Goal: Information Seeking & Learning: Learn about a topic

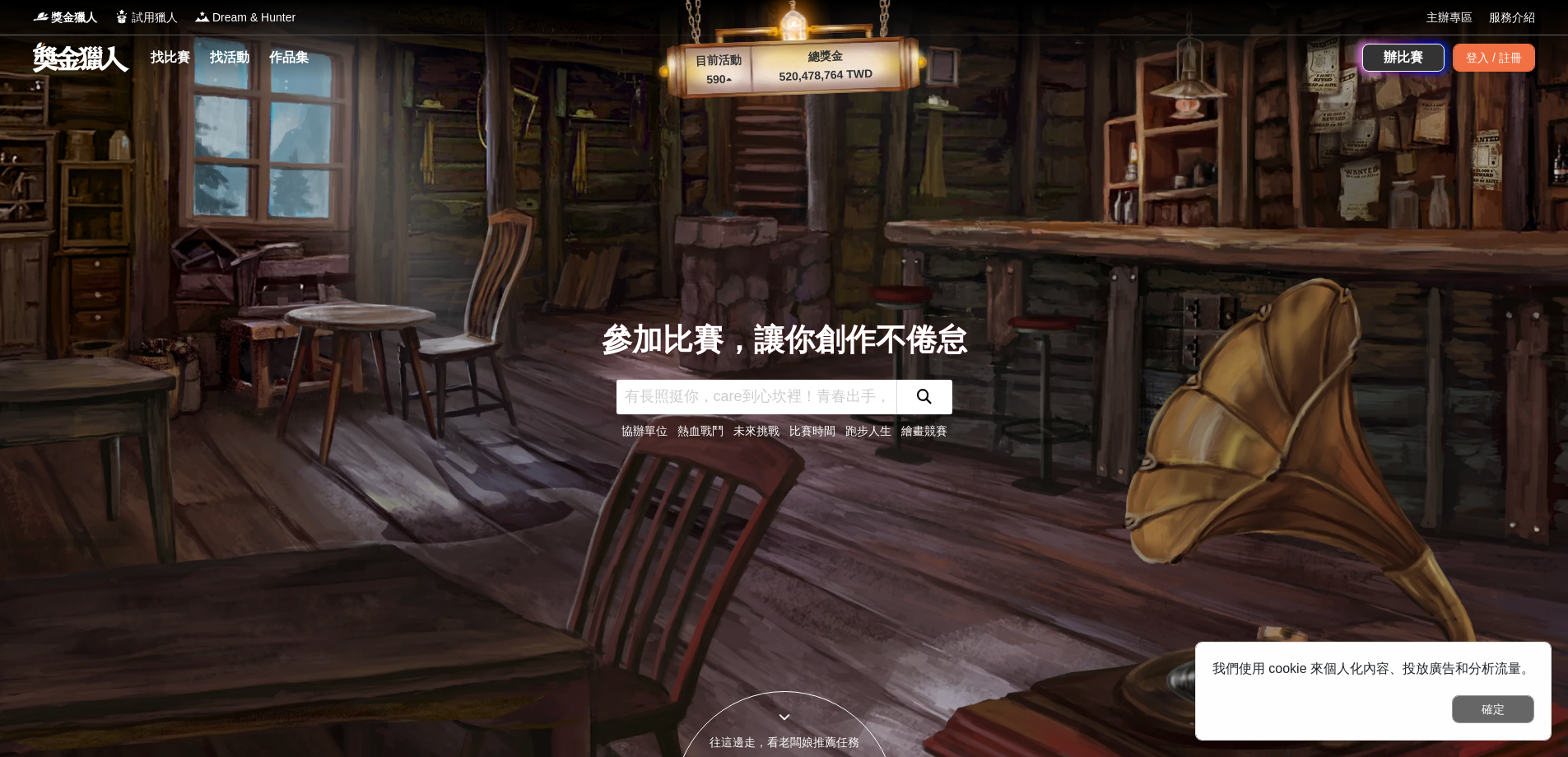
click at [1504, 709] on button "確定" at bounding box center [1493, 709] width 82 height 28
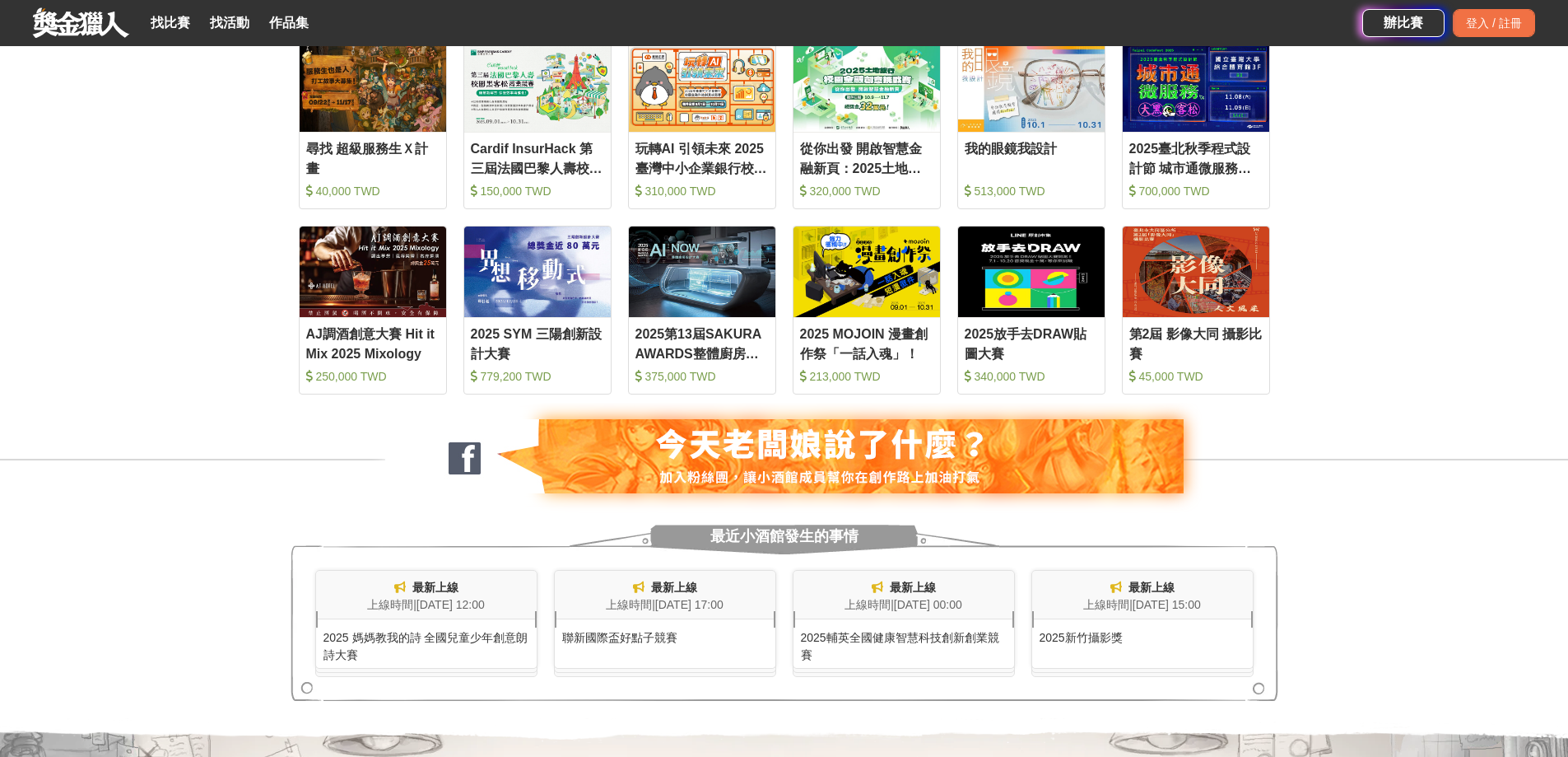
scroll to position [576, 0]
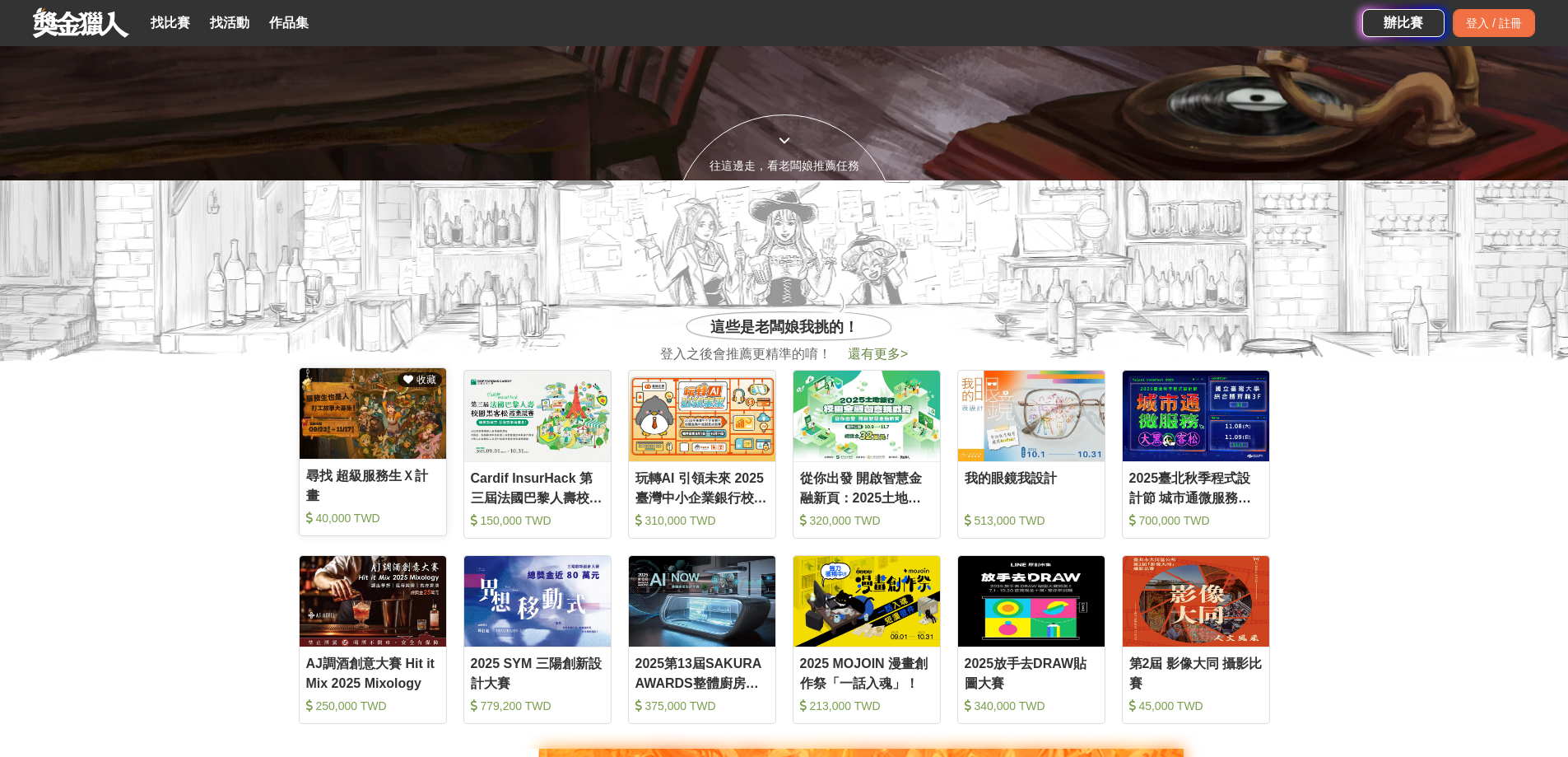
click at [414, 484] on div "尋找 超級服務生Ｘ計畫" at bounding box center [372, 485] width 133 height 38
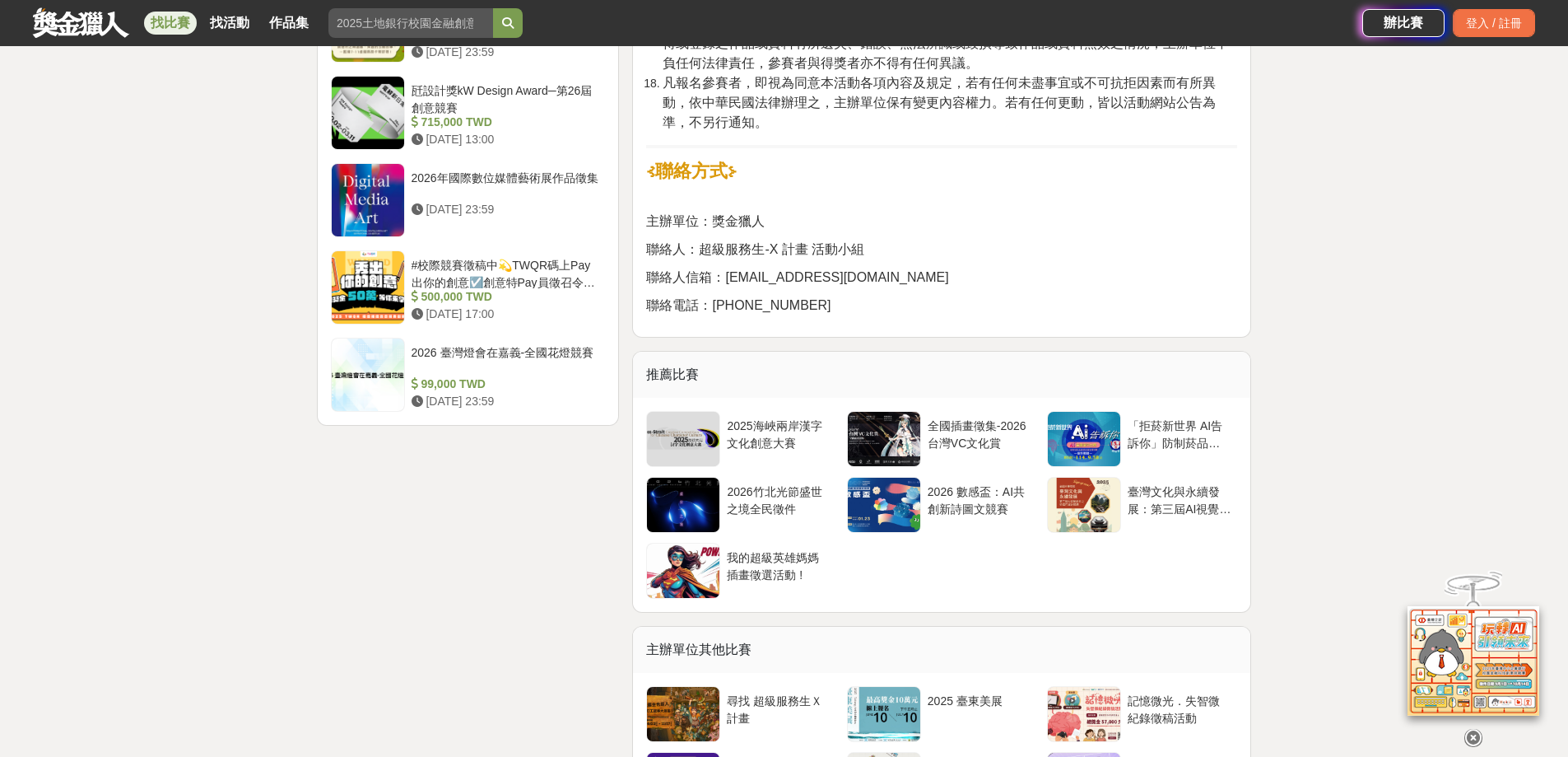
scroll to position [2965, 0]
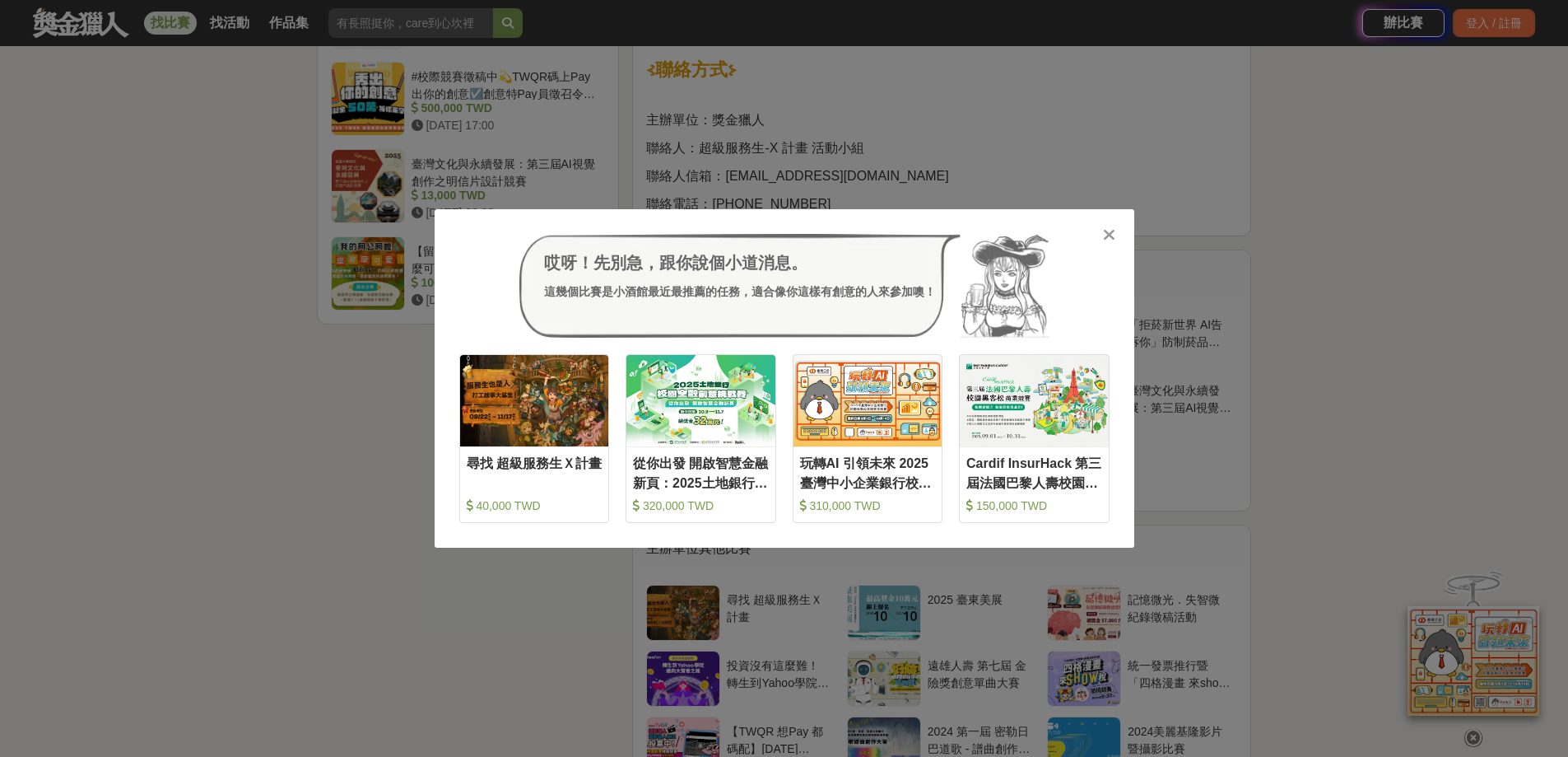
click at [1107, 238] on icon at bounding box center [1110, 235] width 12 height 17
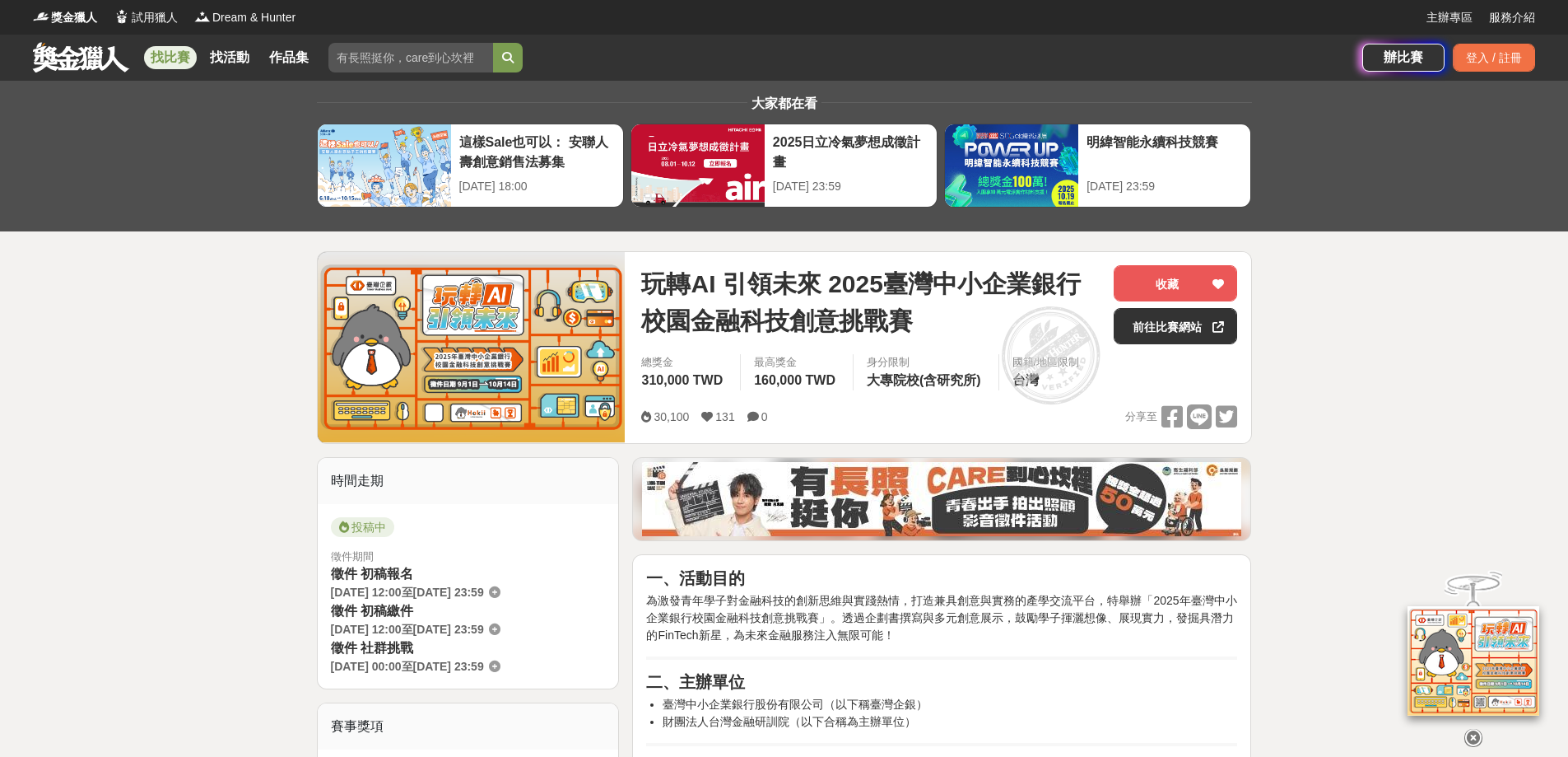
click at [735, 495] on img at bounding box center [942, 499] width 600 height 74
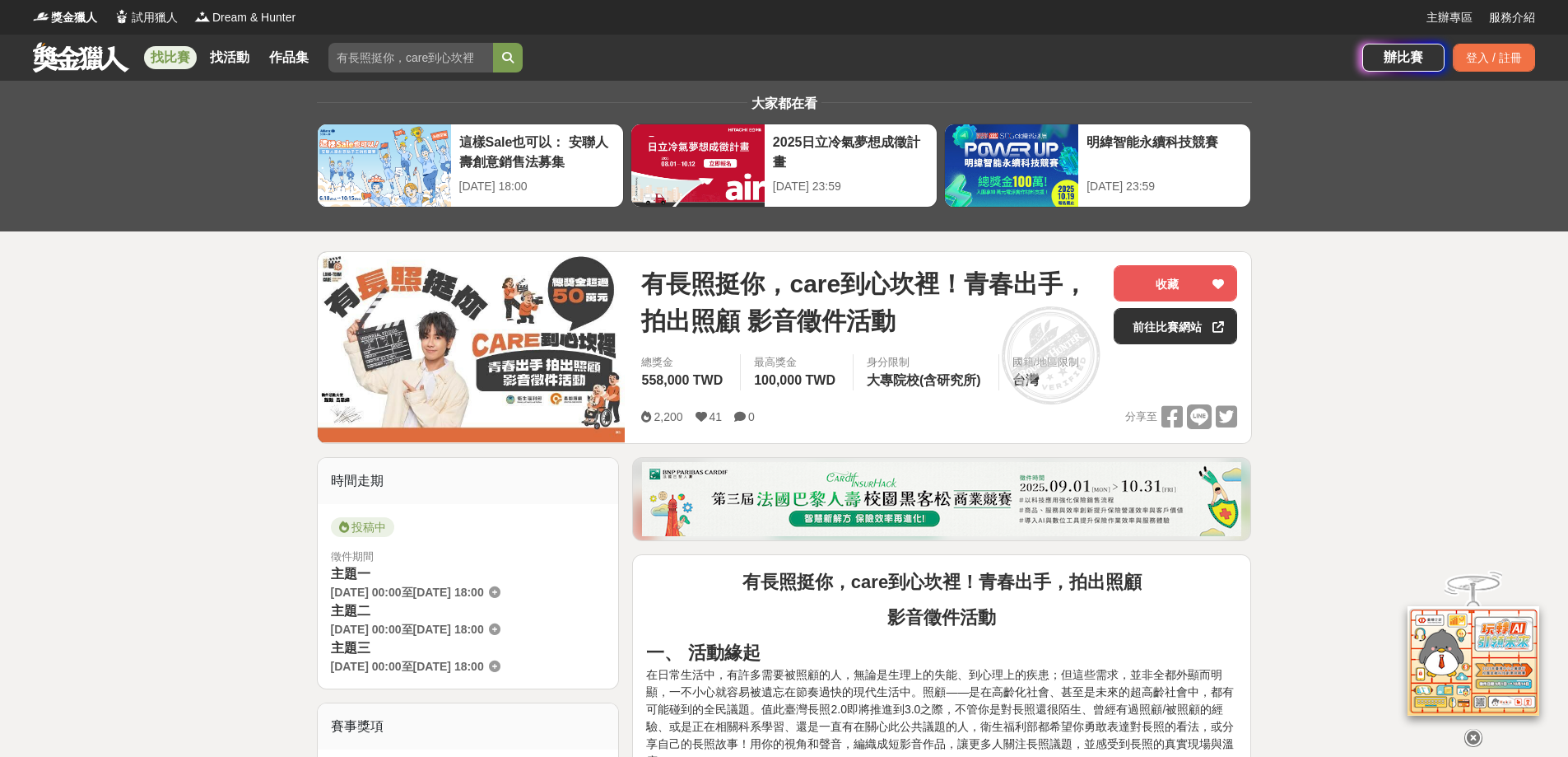
click at [403, 347] on img at bounding box center [472, 347] width 308 height 190
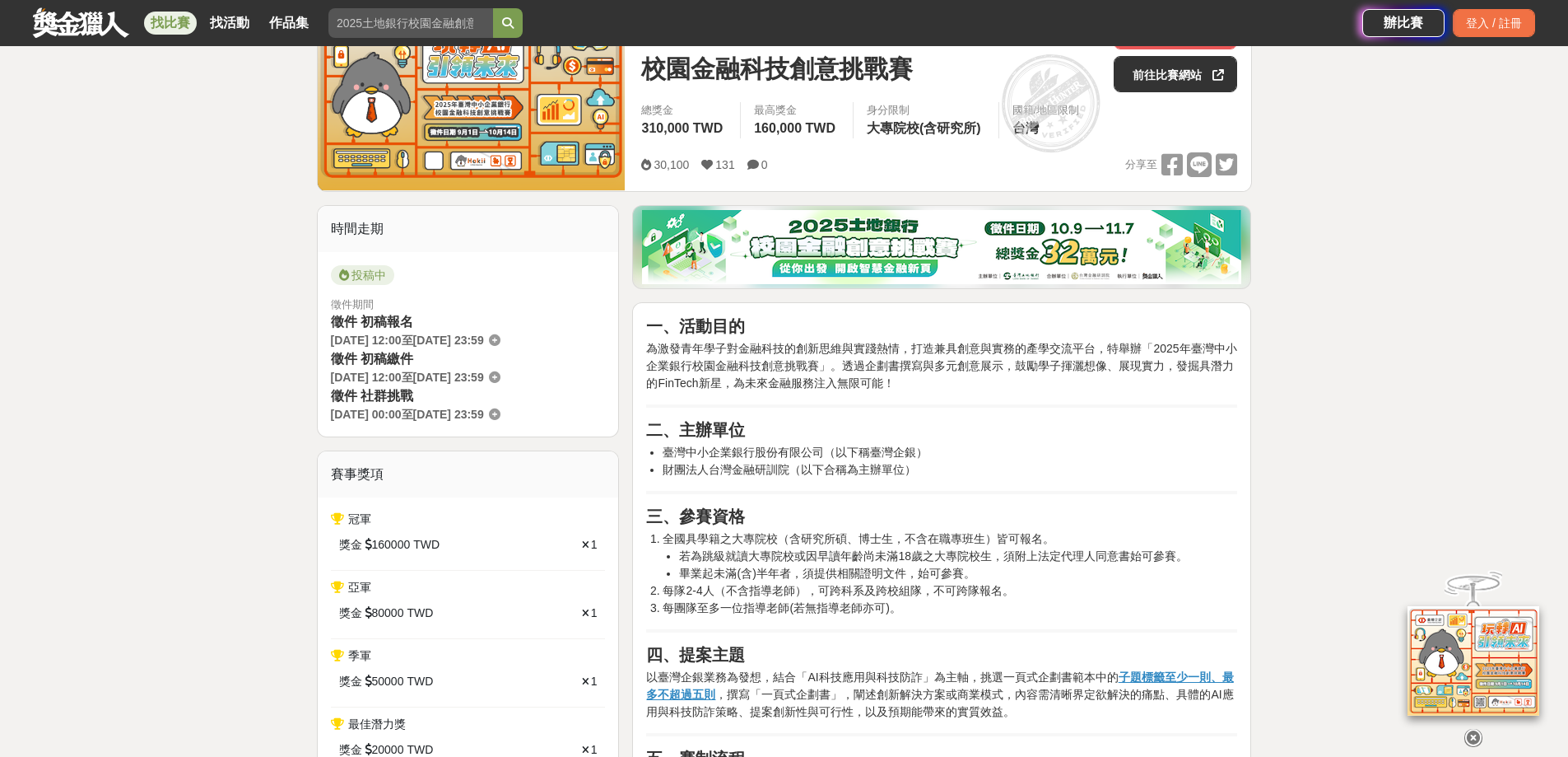
scroll to position [165, 0]
